Goal: Find specific page/section: Find specific page/section

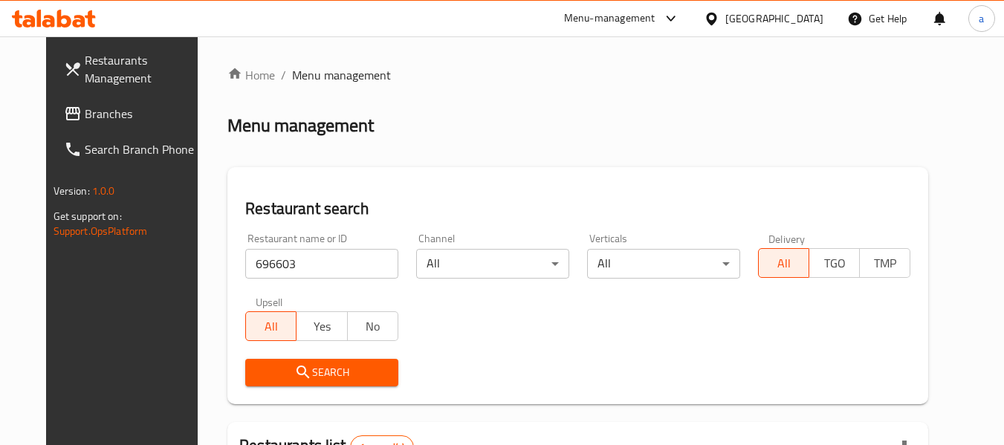
scroll to position [205, 0]
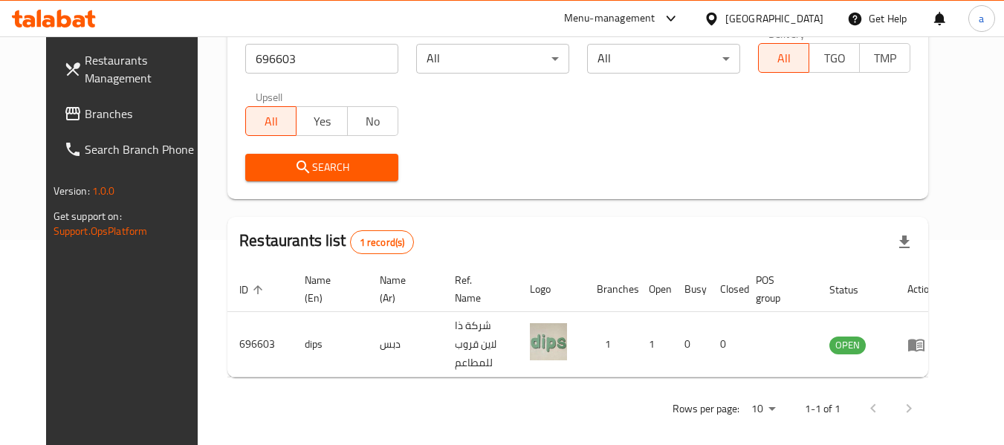
click at [820, 16] on div "Kuwait" at bounding box center [774, 18] width 98 height 16
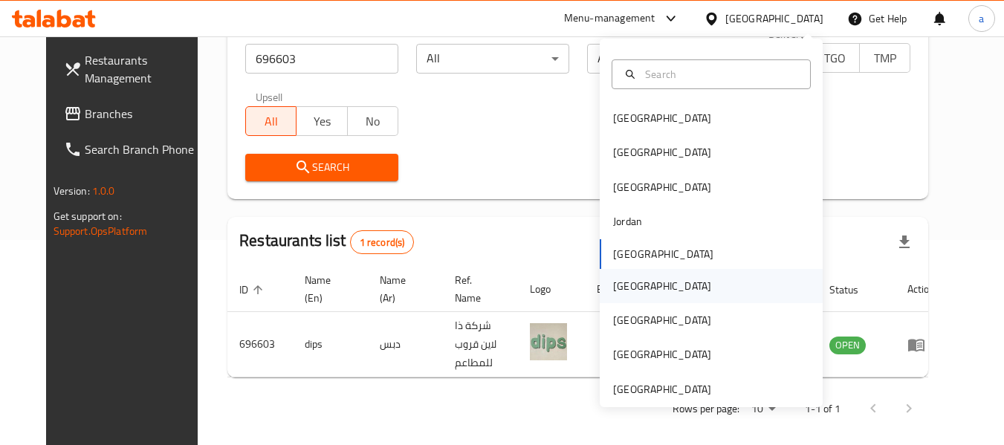
click at [649, 288] on div "Oman" at bounding box center [711, 286] width 223 height 34
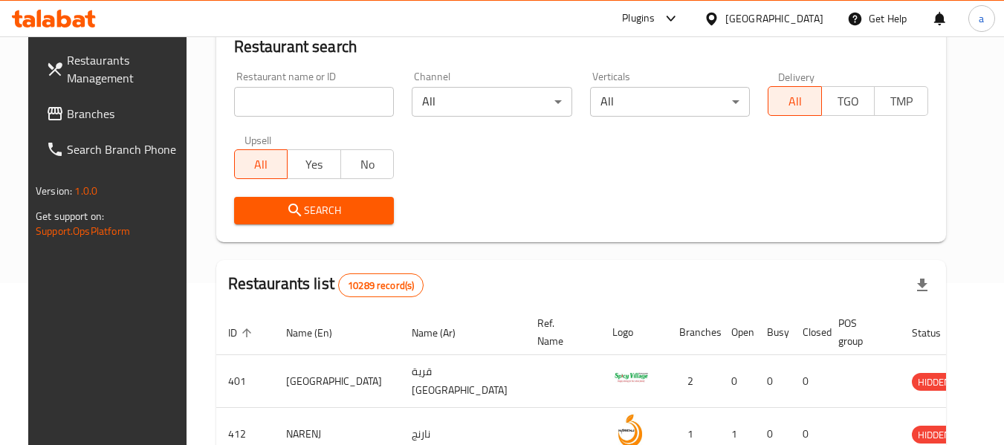
scroll to position [205, 0]
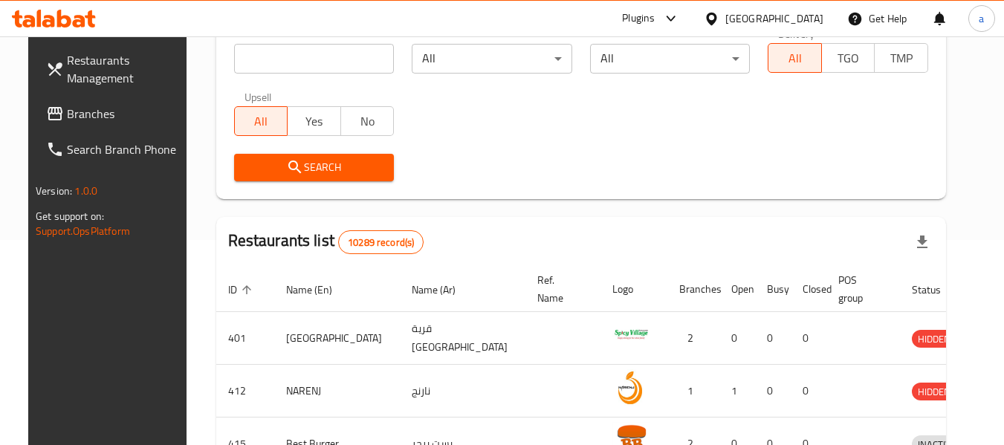
click at [75, 109] on span "Branches" at bounding box center [125, 114] width 117 height 18
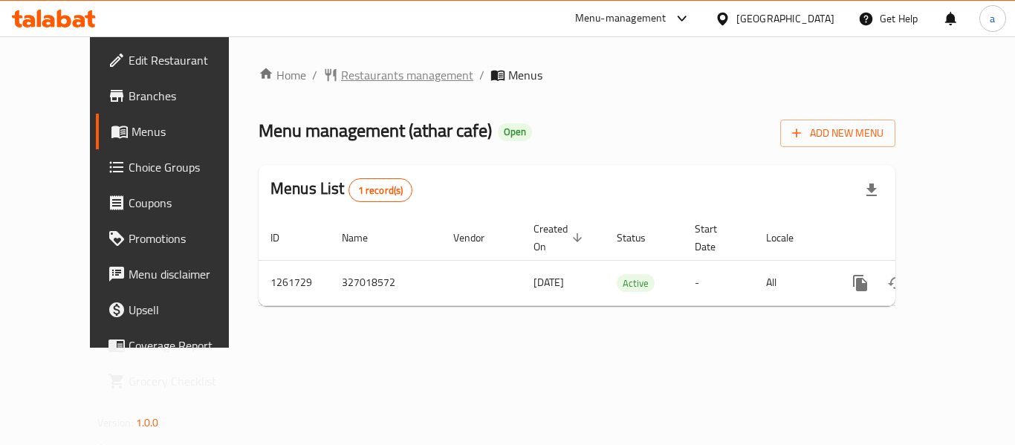
click at [363, 76] on span "Restaurants management" at bounding box center [407, 75] width 132 height 18
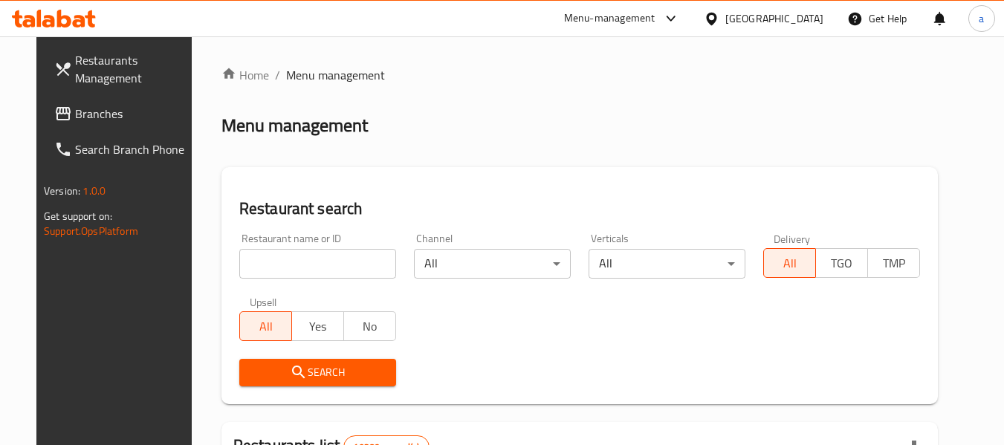
click at [322, 253] on input "search" at bounding box center [317, 264] width 157 height 30
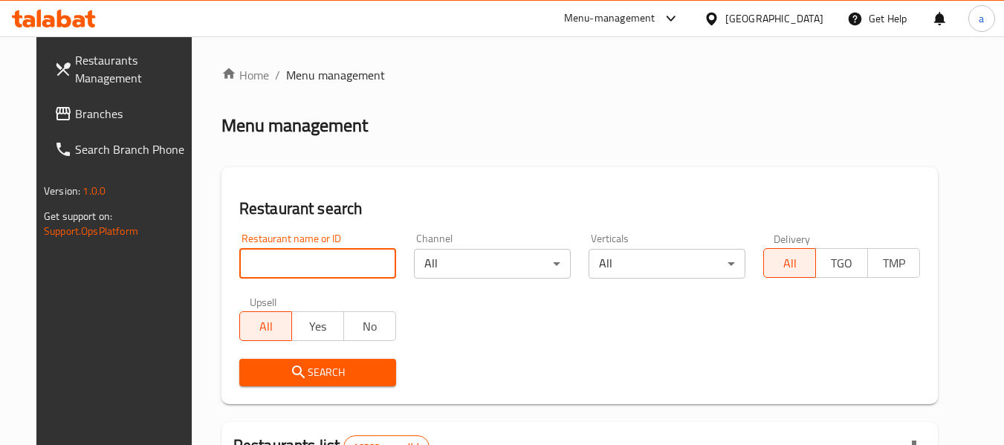
paste input "685287"
type input "685287"
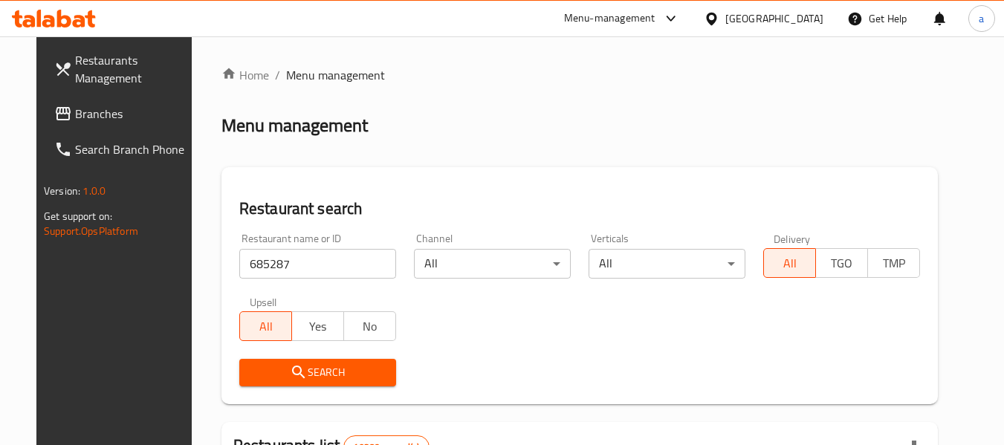
click at [343, 370] on span "Search" at bounding box center [317, 372] width 133 height 19
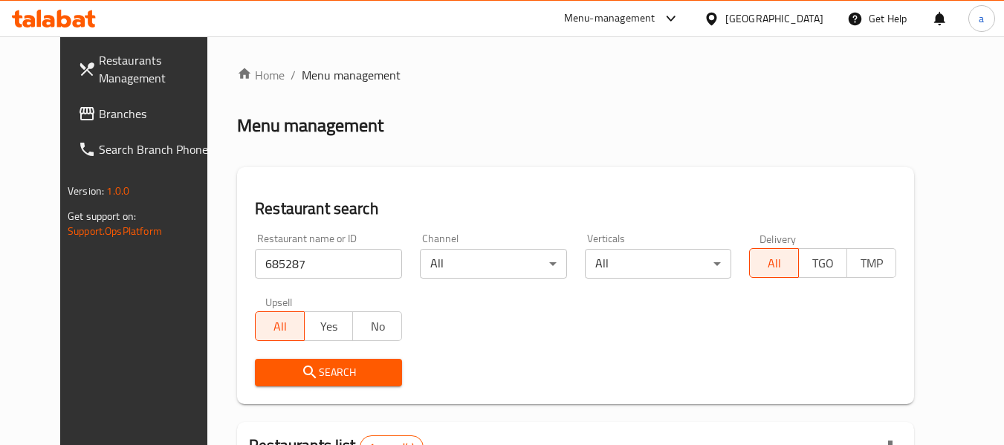
scroll to position [199, 0]
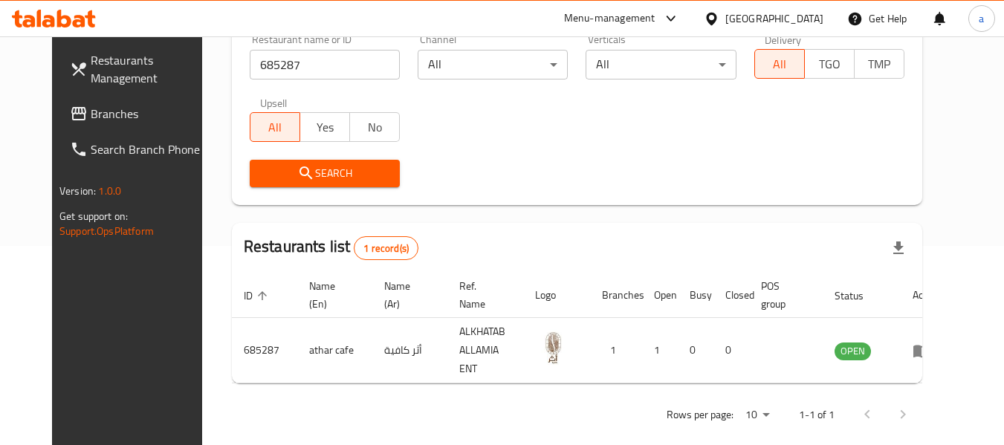
click at [800, 18] on div "Oman" at bounding box center [774, 18] width 98 height 16
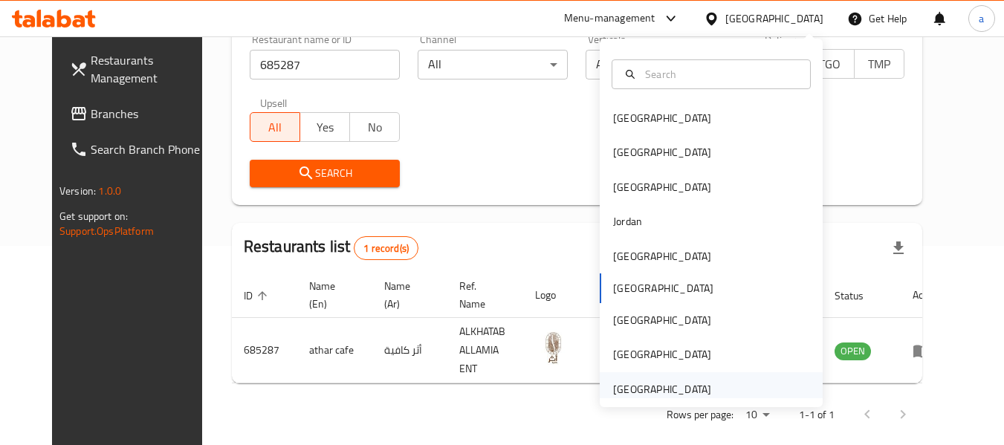
click at [633, 384] on div "[GEOGRAPHIC_DATA]" at bounding box center [662, 389] width 98 height 16
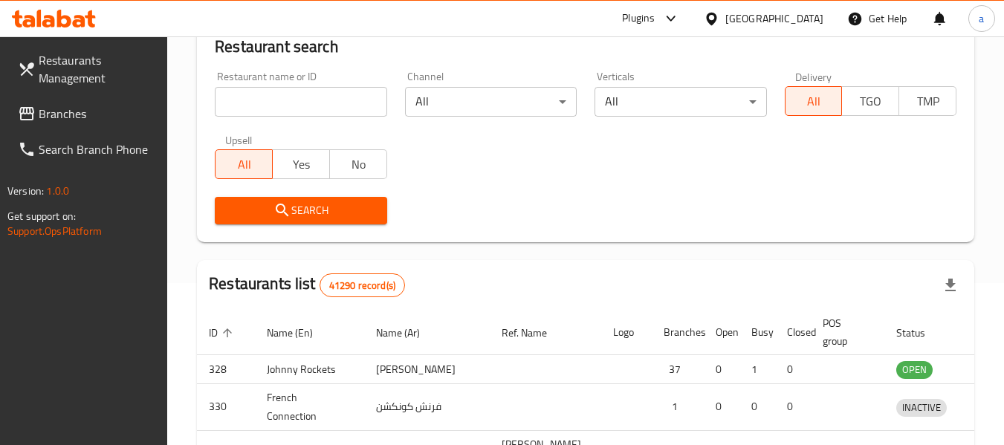
scroll to position [199, 0]
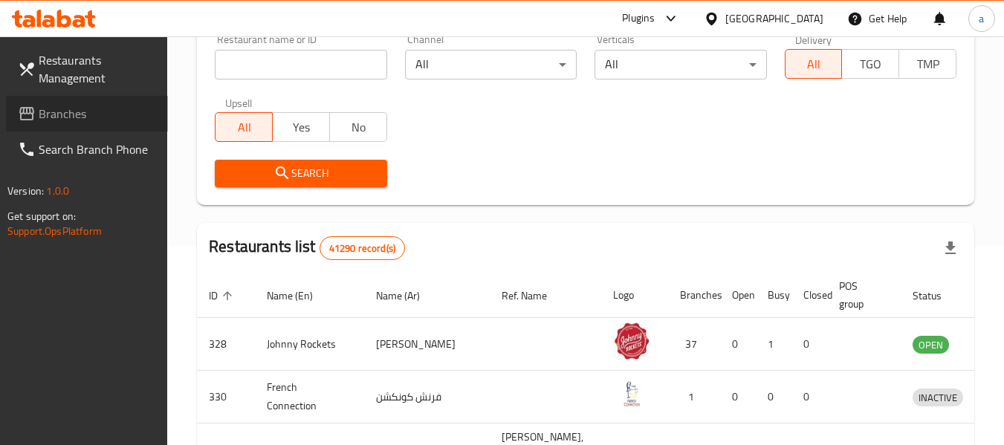
click at [51, 114] on span "Branches" at bounding box center [97, 114] width 117 height 18
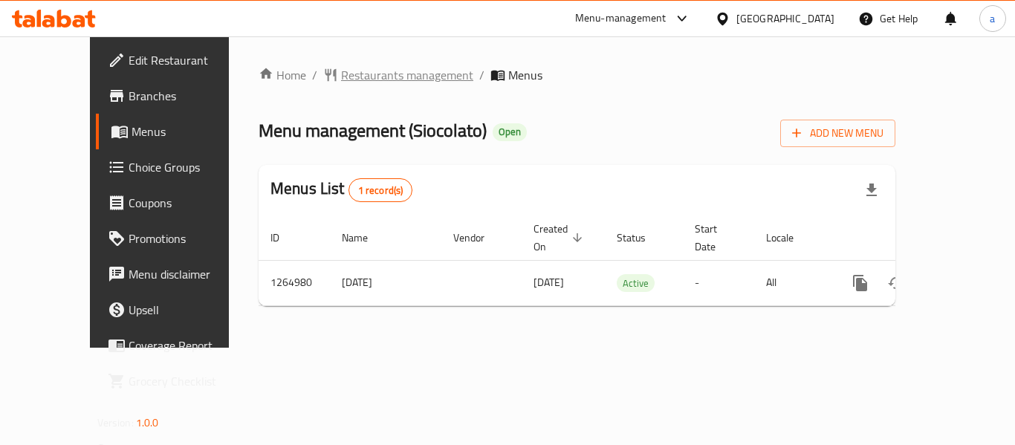
click at [351, 69] on span "Restaurants management" at bounding box center [407, 75] width 132 height 18
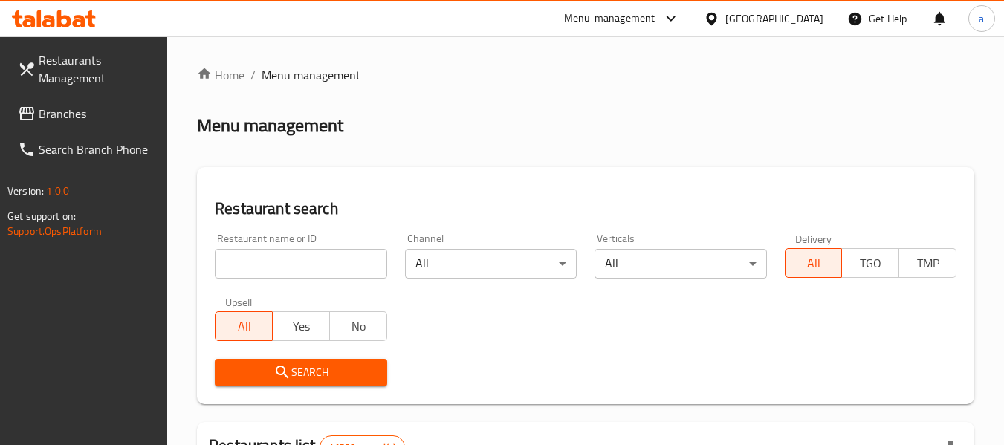
click at [304, 271] on input "search" at bounding box center [301, 264] width 172 height 30
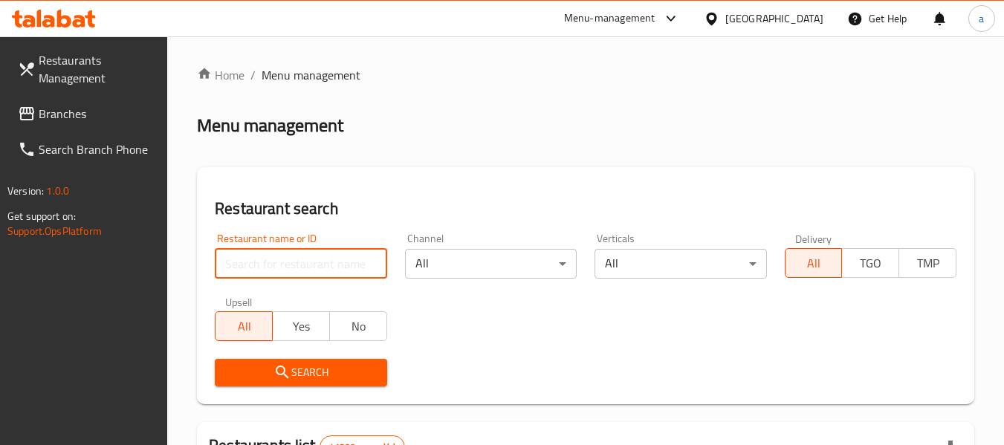
paste input "686571"
type input "686571"
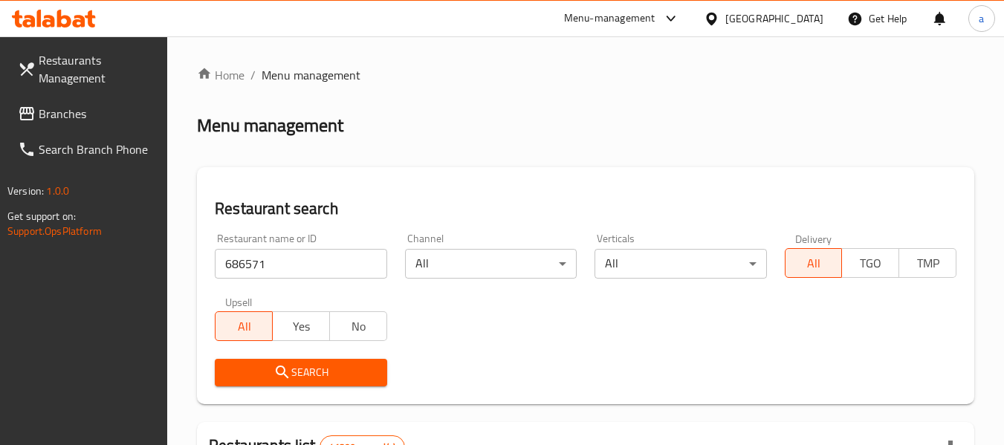
click at [331, 373] on span "Search" at bounding box center [301, 372] width 148 height 19
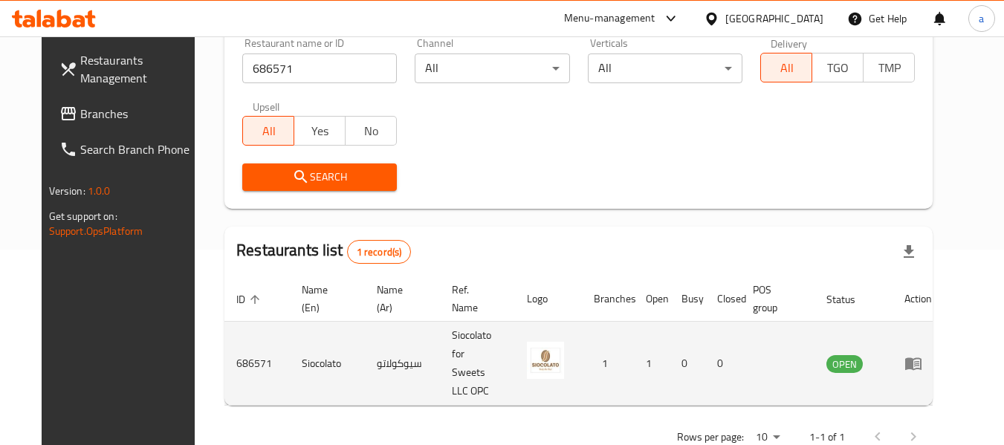
scroll to position [199, 0]
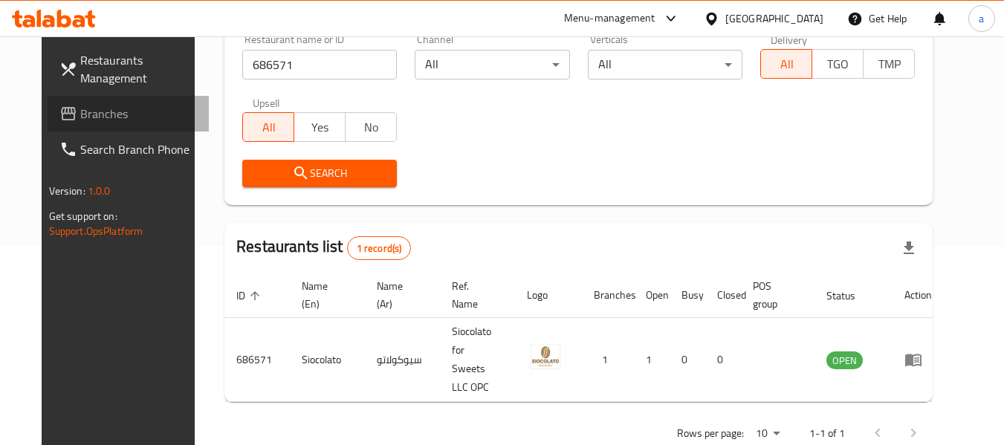
click at [80, 105] on span "Branches" at bounding box center [138, 114] width 117 height 18
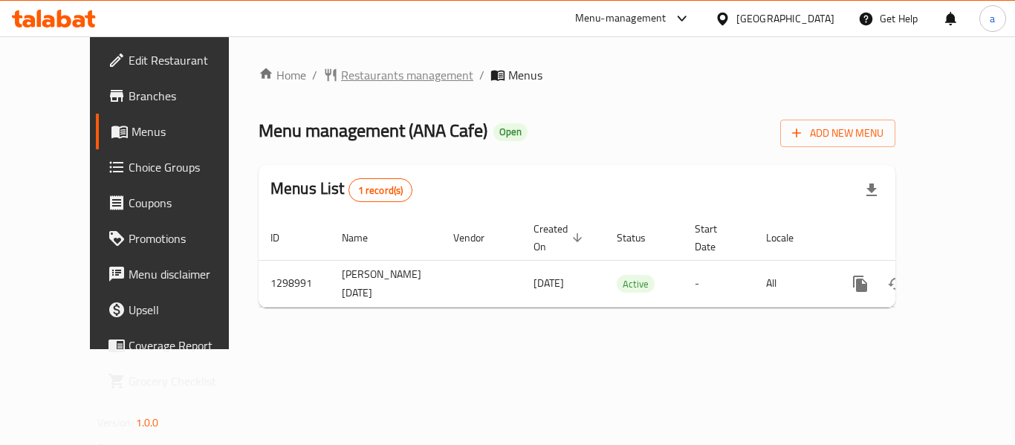
click at [346, 74] on span "Restaurants management" at bounding box center [407, 75] width 132 height 18
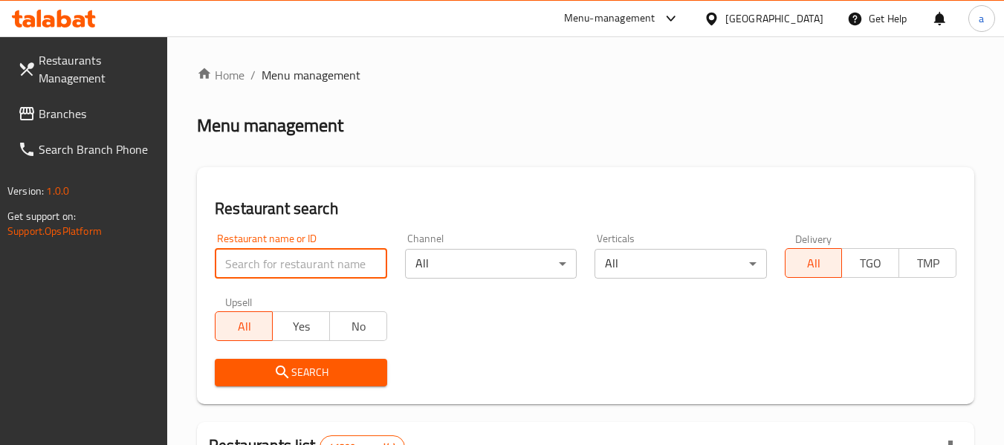
click at [333, 260] on input "search" at bounding box center [301, 264] width 172 height 30
paste input "700939"
type input "700939"
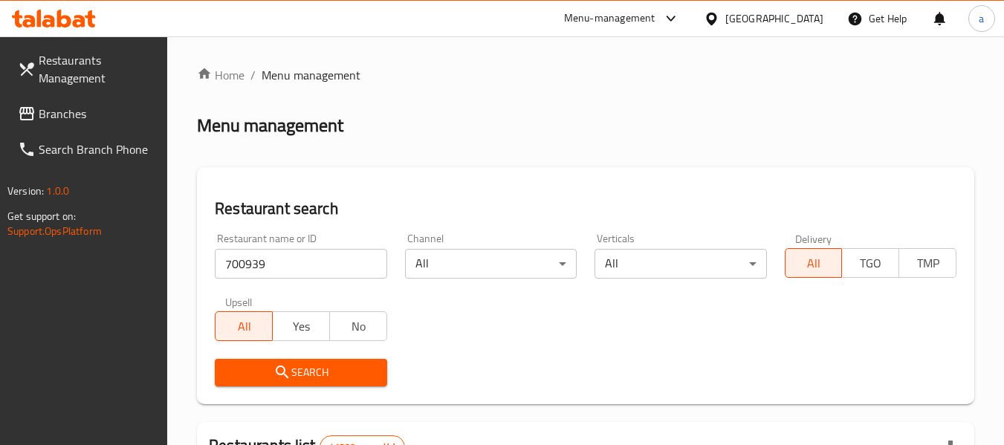
click at [354, 367] on span "Search" at bounding box center [301, 372] width 148 height 19
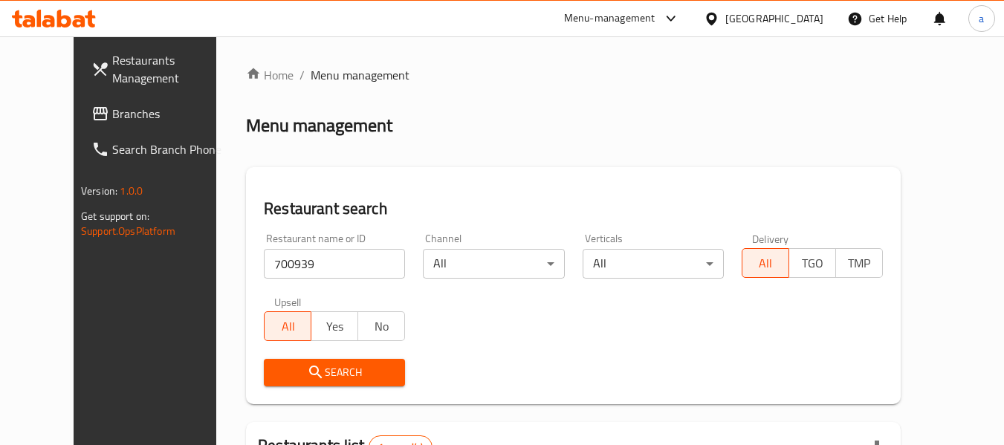
scroll to position [205, 0]
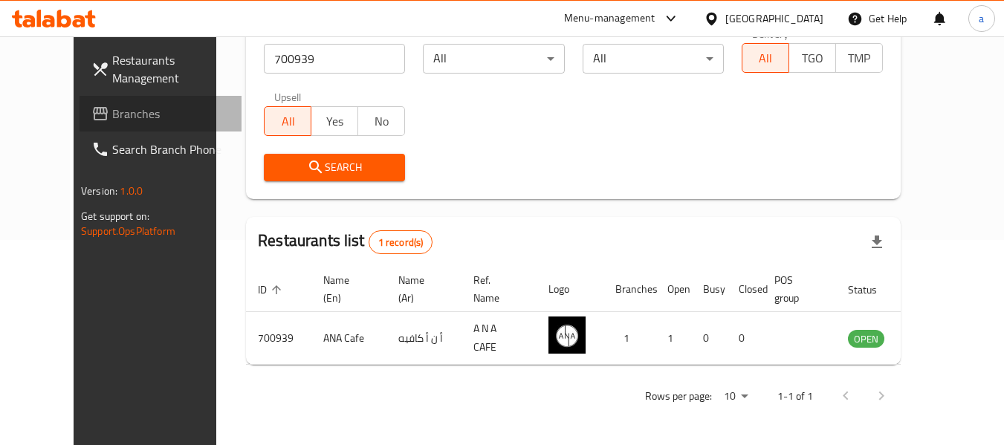
click at [112, 114] on span "Branches" at bounding box center [170, 114] width 117 height 18
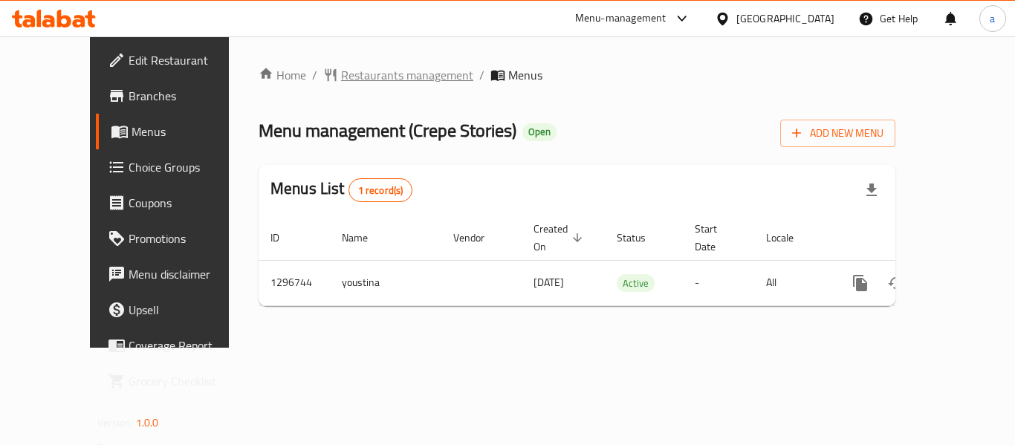
click at [363, 80] on span "Restaurants management" at bounding box center [407, 75] width 132 height 18
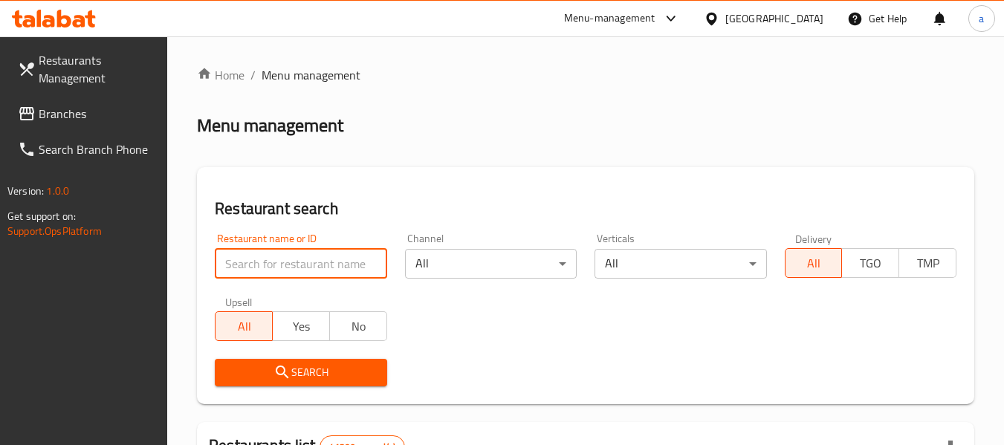
click at [329, 257] on input "search" at bounding box center [301, 264] width 172 height 30
paste input "699899"
type input "699899"
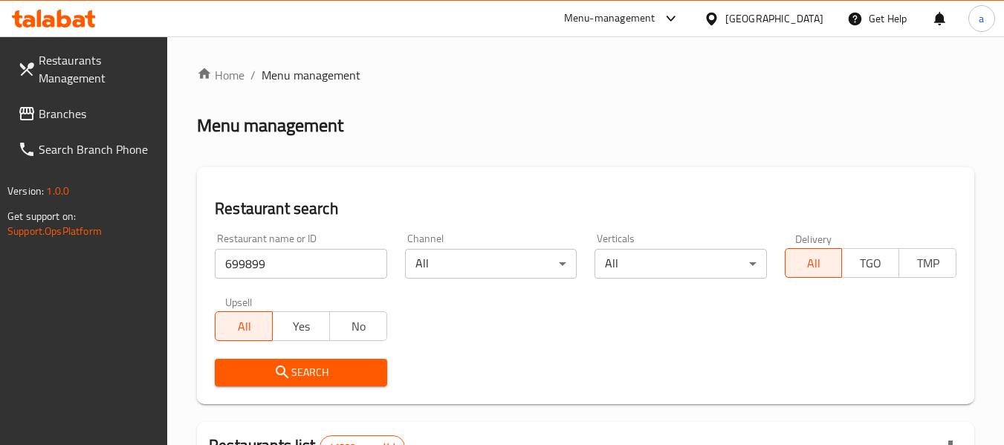
click at [331, 372] on span "Search" at bounding box center [301, 372] width 148 height 19
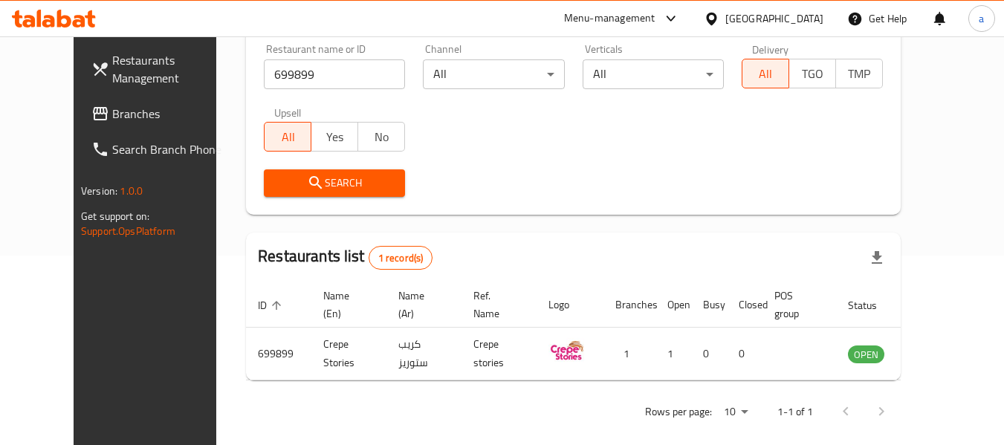
scroll to position [205, 0]
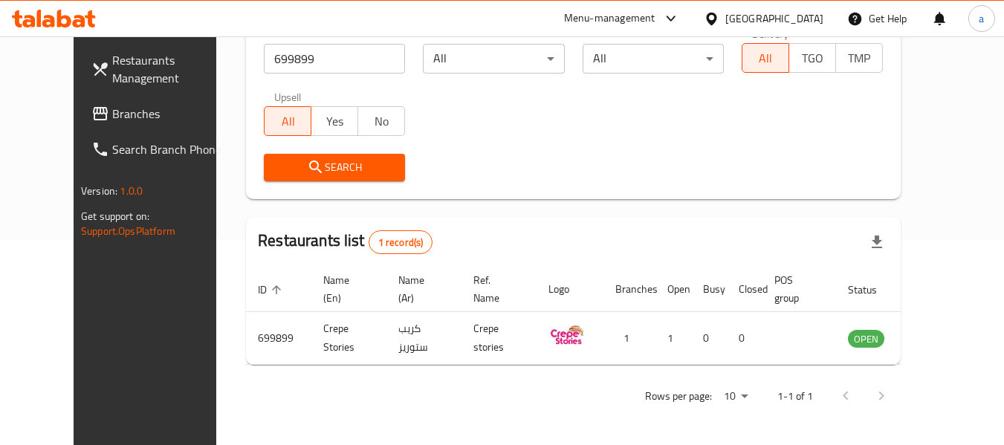
click at [764, 10] on div "[GEOGRAPHIC_DATA]" at bounding box center [774, 18] width 98 height 16
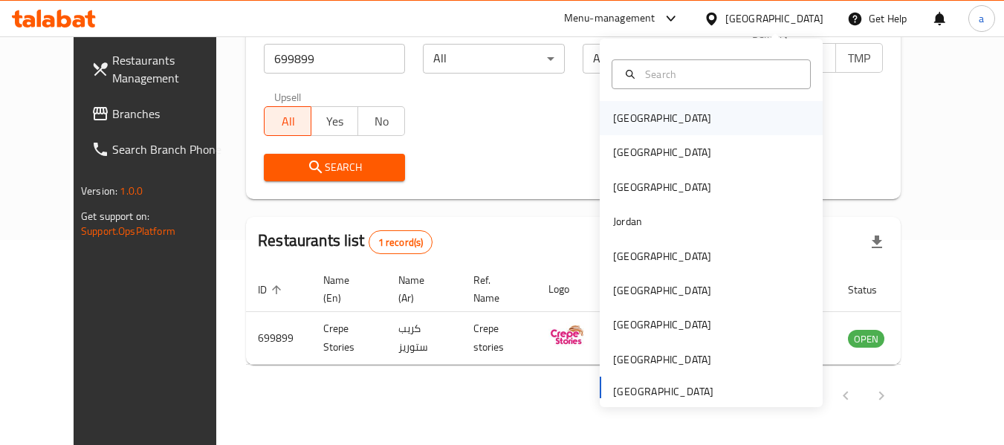
click at [646, 110] on div "[GEOGRAPHIC_DATA]" at bounding box center [662, 118] width 122 height 34
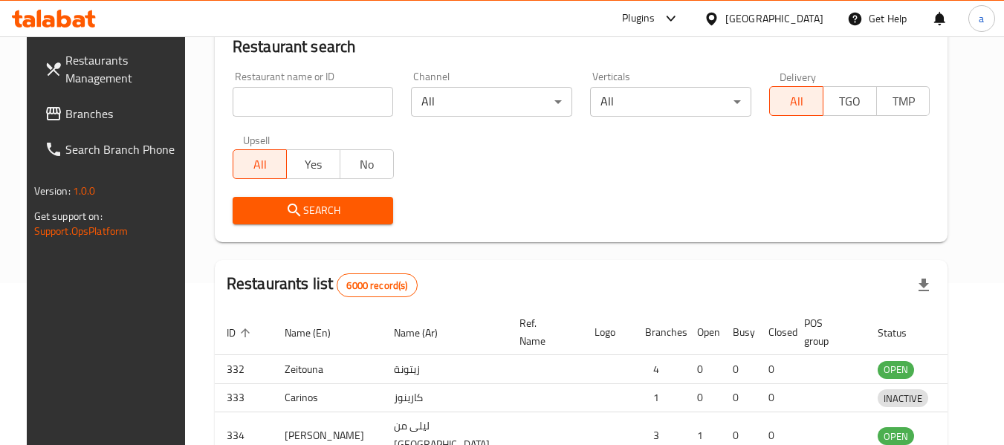
scroll to position [205, 0]
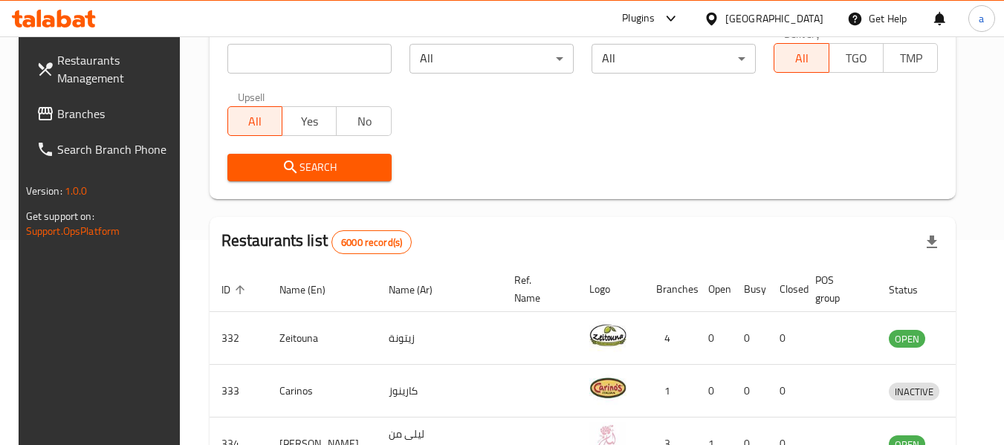
click at [68, 106] on span "Branches" at bounding box center [115, 114] width 117 height 18
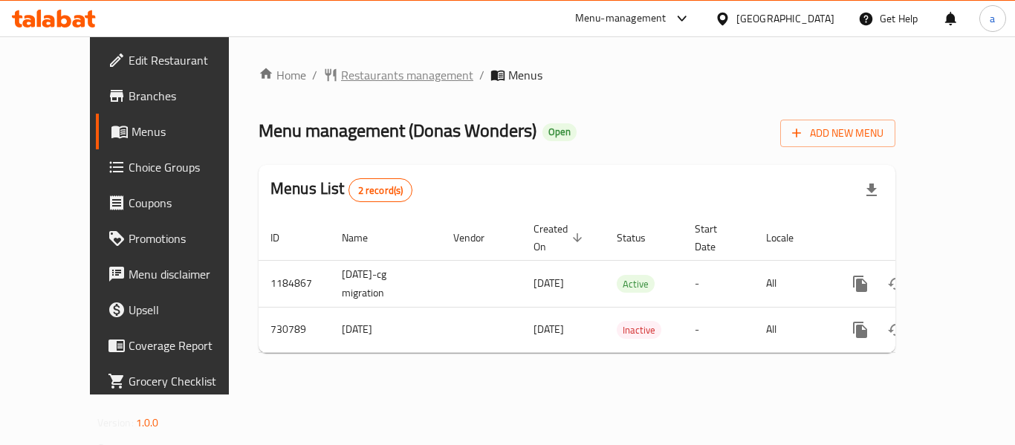
click at [341, 73] on span "Restaurants management" at bounding box center [407, 75] width 132 height 18
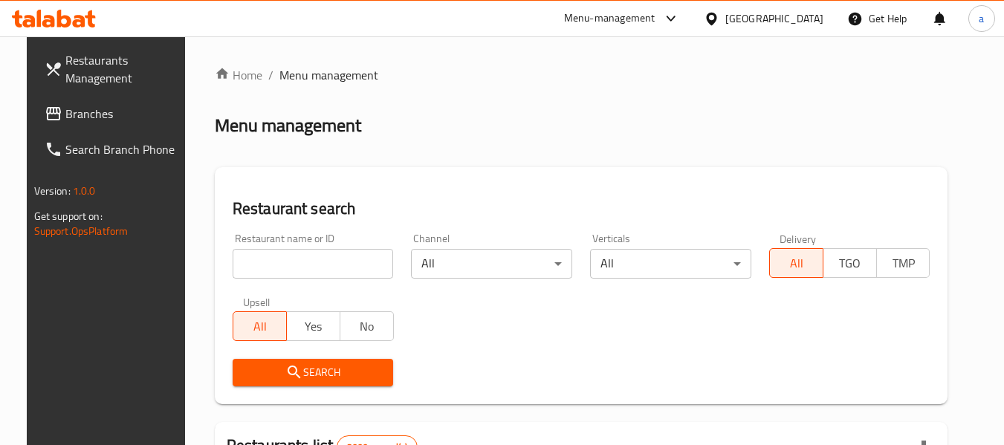
click at [275, 247] on div "Restaurant name or ID Restaurant name or ID" at bounding box center [313, 255] width 161 height 45
click at [277, 258] on input "search" at bounding box center [313, 264] width 161 height 30
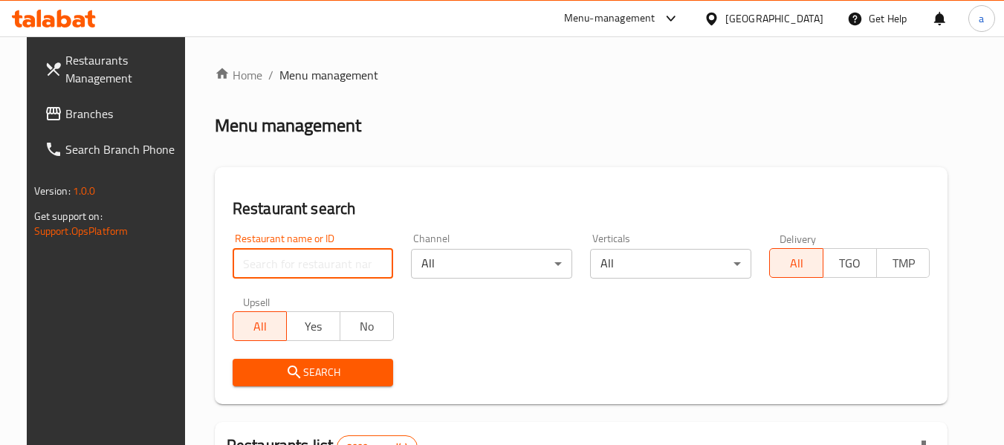
paste input "646729"
type input "646729"
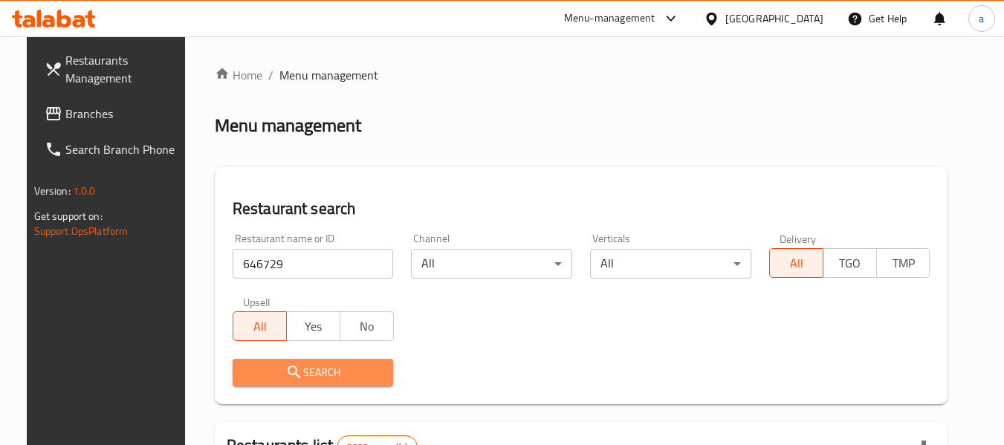
click at [327, 375] on span "Search" at bounding box center [314, 372] width 138 height 19
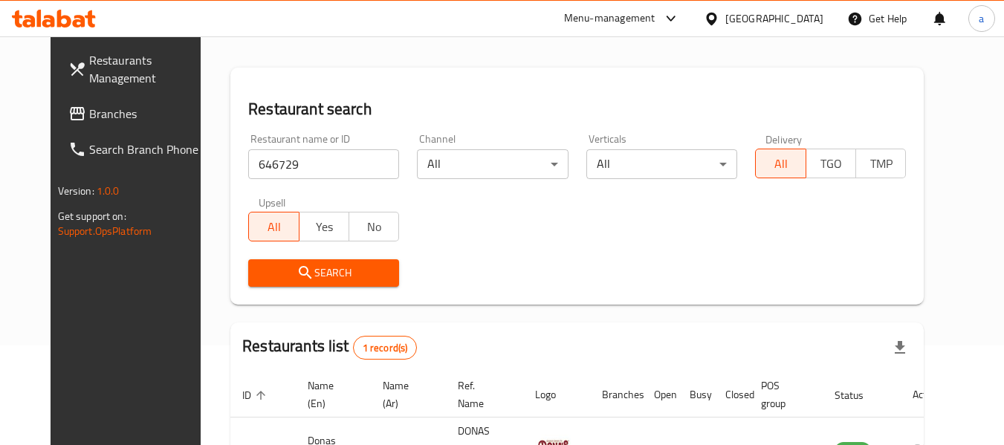
scroll to position [199, 0]
